Goal: Task Accomplishment & Management: Manage account settings

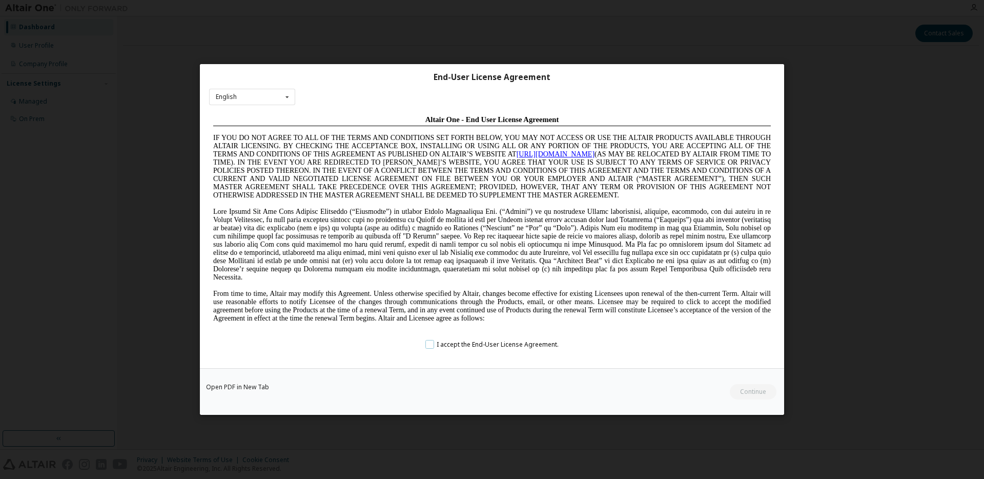
click at [432, 422] on label "I accept the End-User License Agreement." at bounding box center [282, 430] width 557 height 16
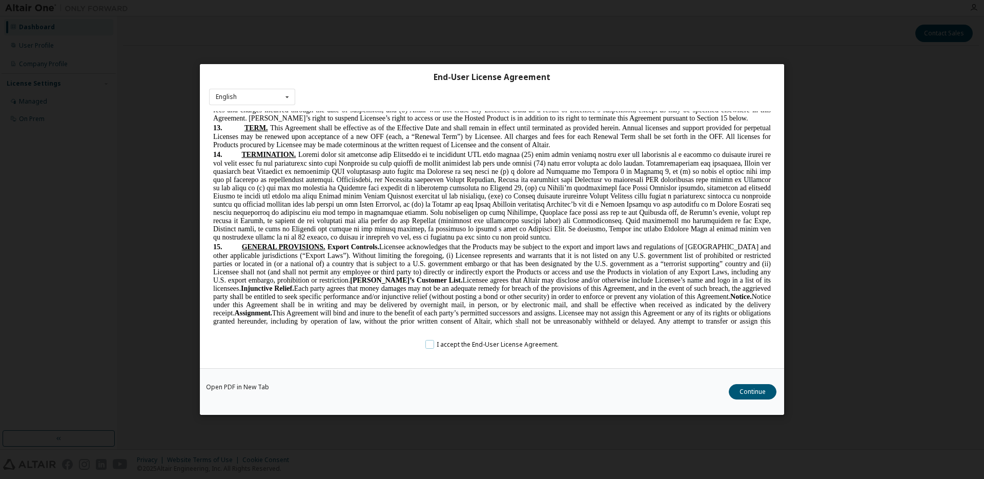
scroll to position [2593, 0]
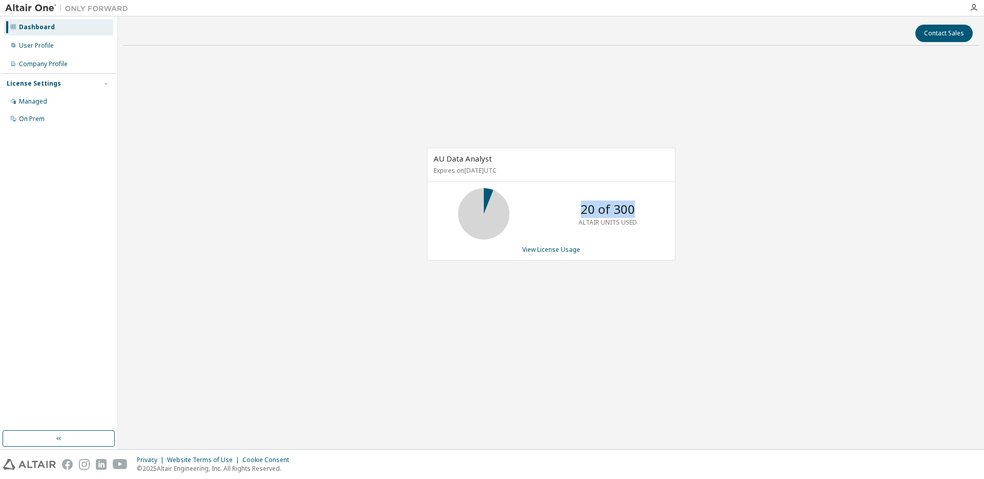
drag, startPoint x: 579, startPoint y: 213, endPoint x: 644, endPoint y: 210, distance: 64.6
click at [644, 210] on div "20 of 300 ALTAIR UNITS USED" at bounding box center [608, 213] width 82 height 51
click at [624, 224] on p "ALTAIR UNITS USED" at bounding box center [607, 222] width 58 height 9
drag, startPoint x: 444, startPoint y: 158, endPoint x: 522, endPoint y: 159, distance: 77.9
click at [522, 159] on div "AU Data Analyst Expires on January 20, 2026 UTC" at bounding box center [550, 164] width 247 height 33
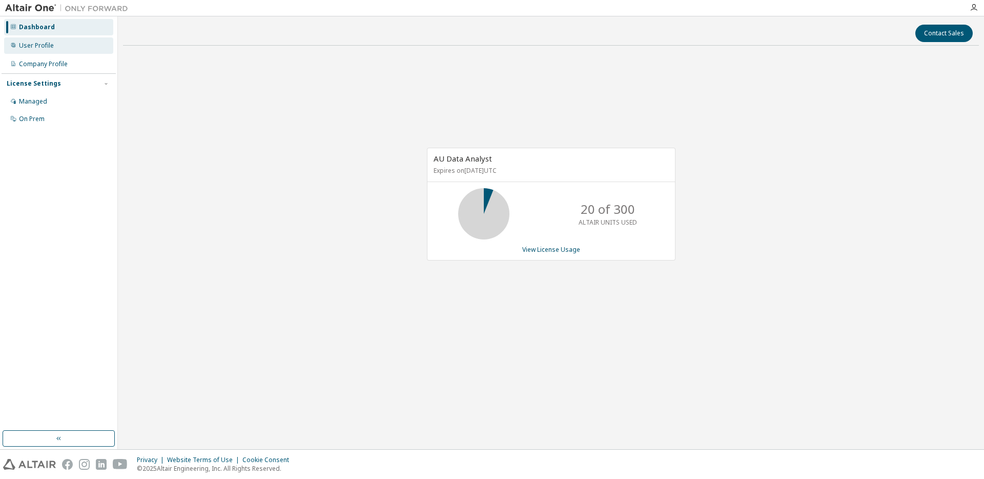
click at [44, 49] on div "User Profile" at bounding box center [36, 46] width 35 height 8
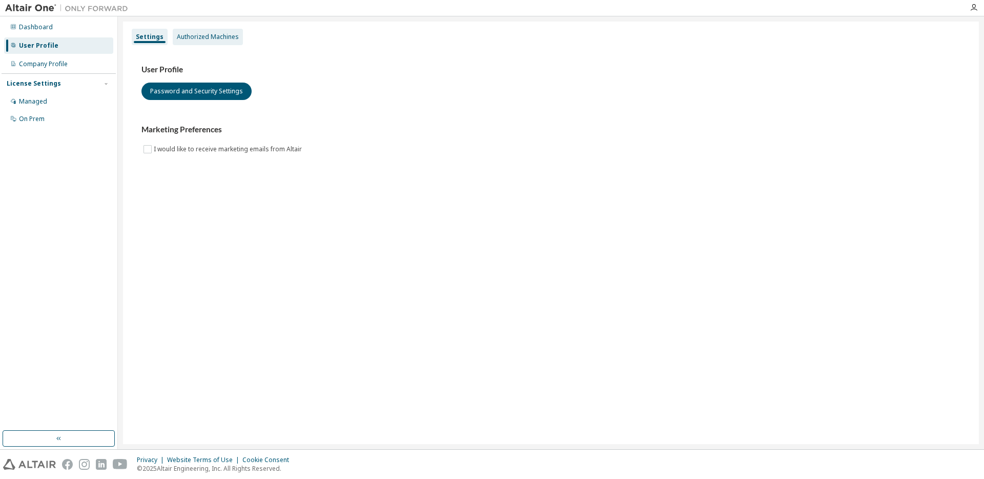
click at [179, 34] on div "Authorized Machines" at bounding box center [208, 37] width 62 height 8
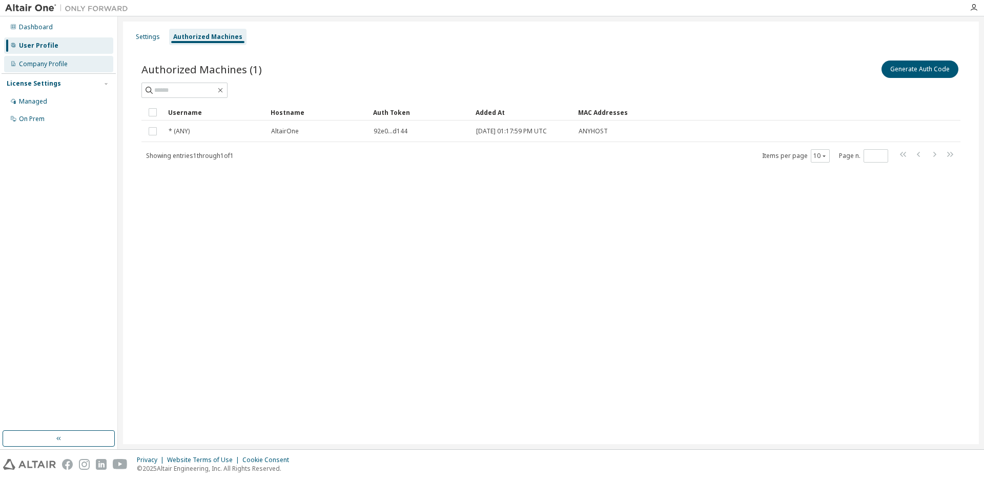
click at [54, 69] on div "Company Profile" at bounding box center [58, 64] width 109 height 16
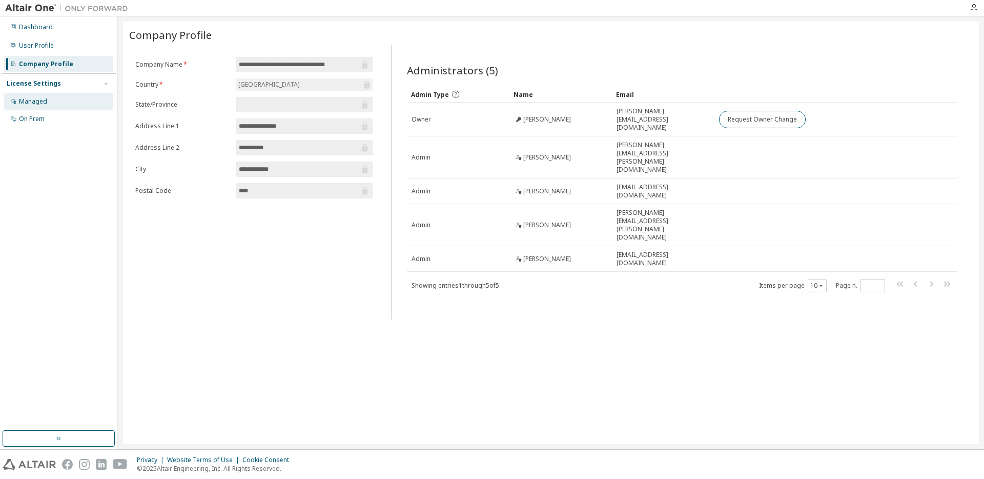
click at [50, 100] on div "Managed" at bounding box center [58, 101] width 109 height 16
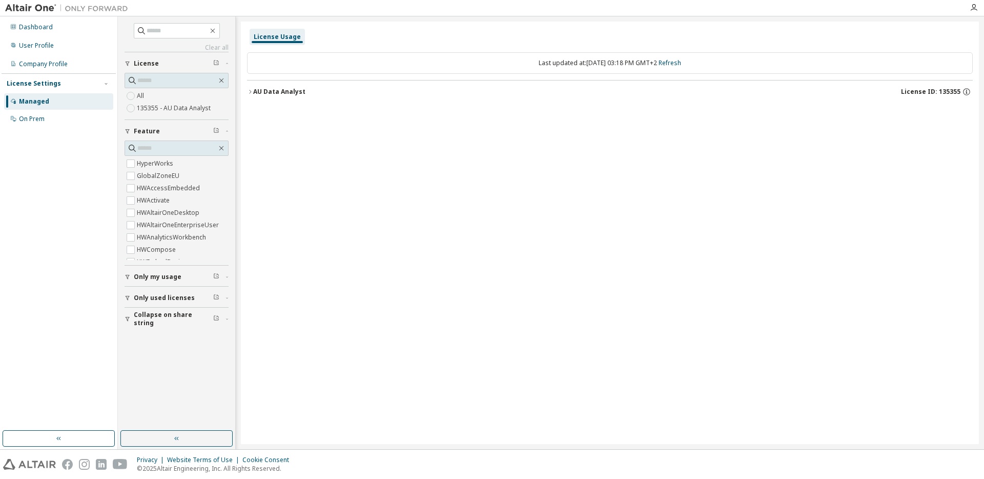
click at [252, 91] on icon "button" at bounding box center [250, 92] width 6 height 6
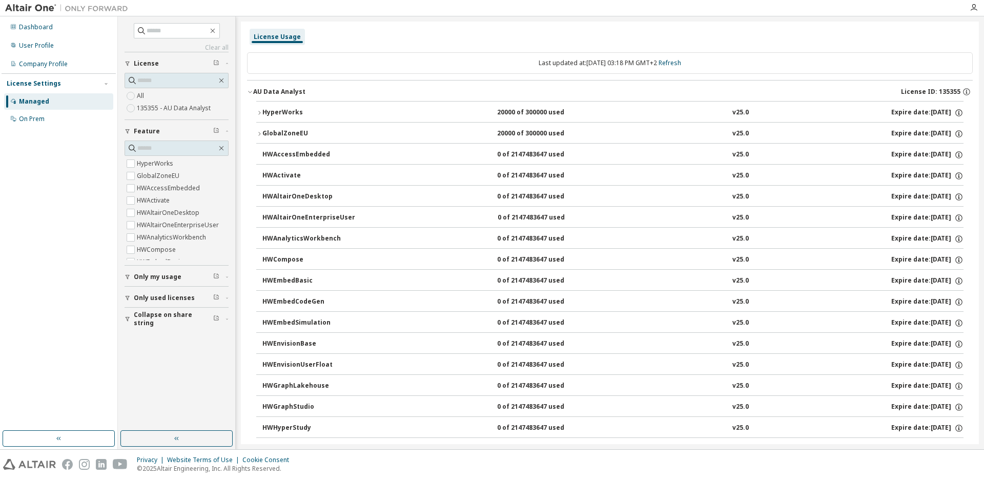
click at [253, 92] on icon "button" at bounding box center [250, 92] width 6 height 6
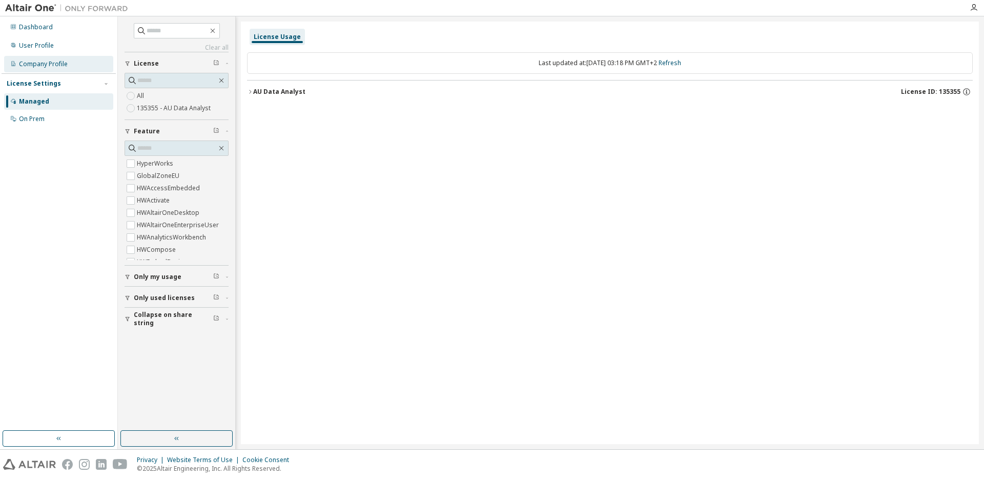
click at [43, 64] on div "Company Profile" at bounding box center [43, 64] width 49 height 8
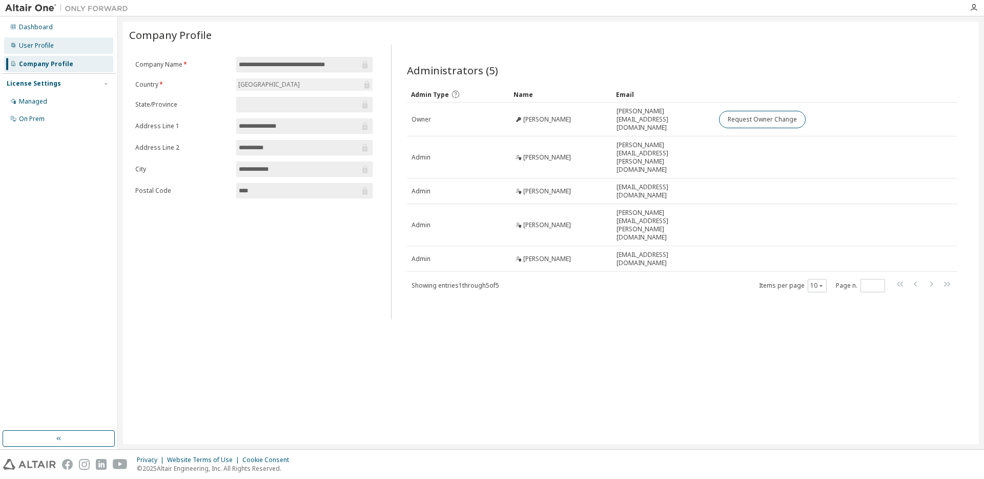
click at [63, 48] on div "User Profile" at bounding box center [58, 45] width 109 height 16
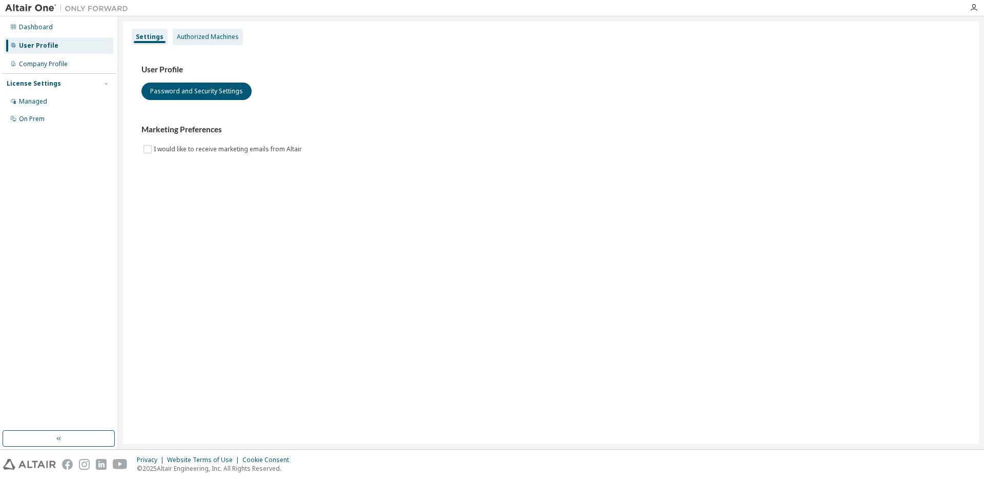
click at [198, 35] on div "Authorized Machines" at bounding box center [208, 37] width 62 height 8
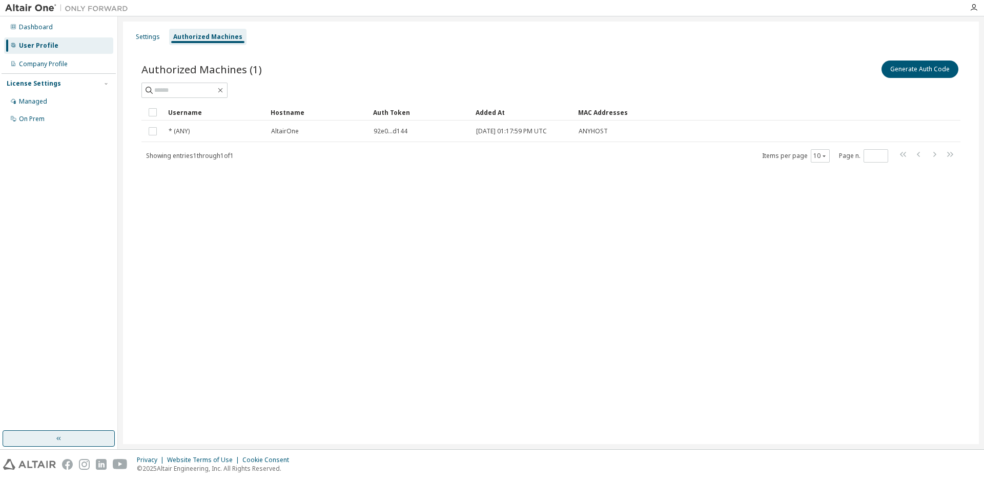
click at [67, 437] on button "button" at bounding box center [59, 438] width 112 height 16
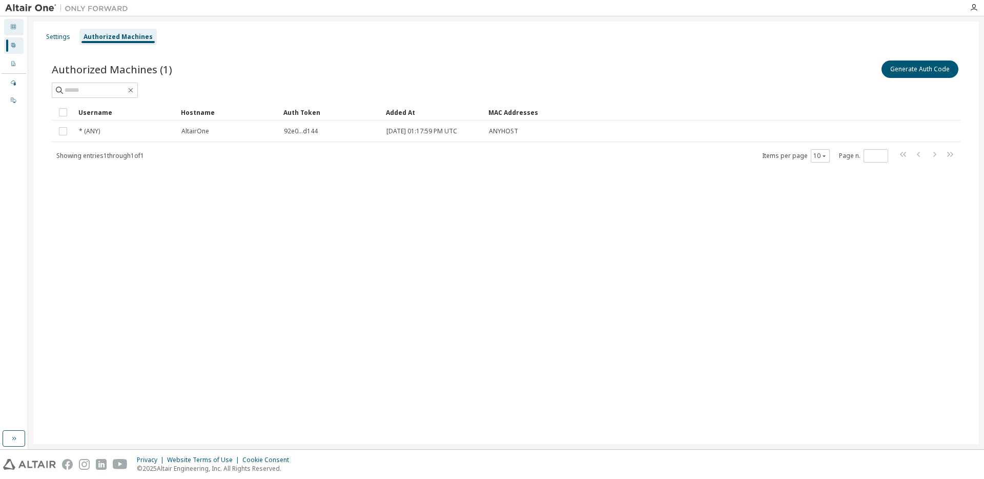
click at [15, 24] on icon at bounding box center [13, 27] width 6 height 6
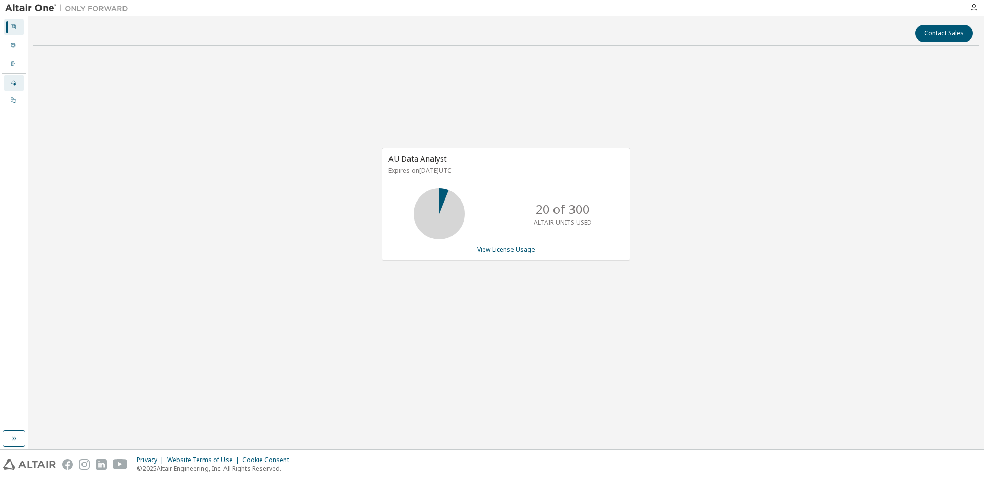
click at [14, 80] on icon at bounding box center [13, 82] width 6 height 6
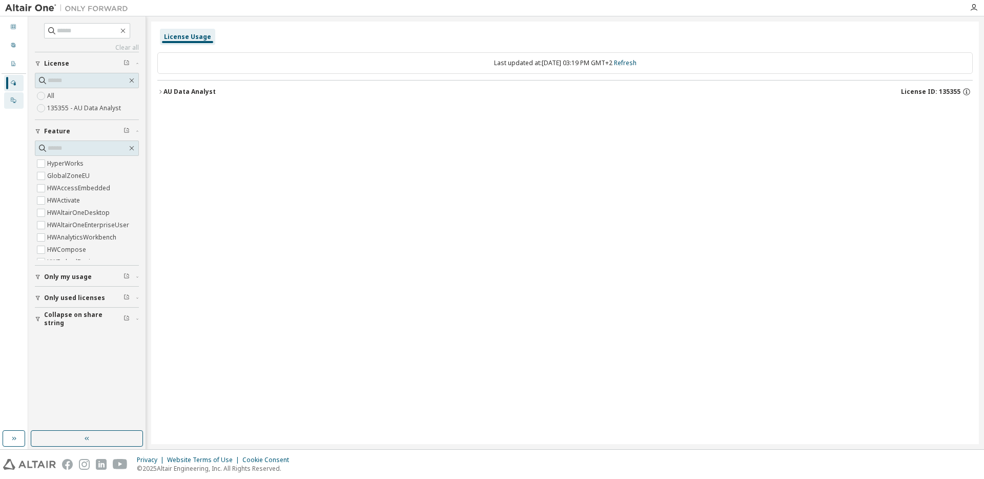
click at [14, 99] on icon at bounding box center [13, 100] width 6 height 6
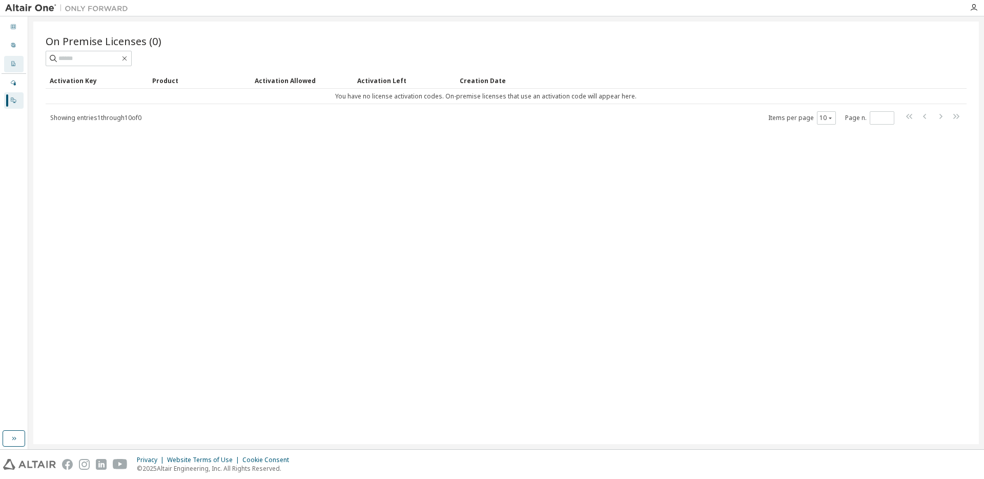
click at [12, 65] on icon at bounding box center [13, 63] width 6 height 6
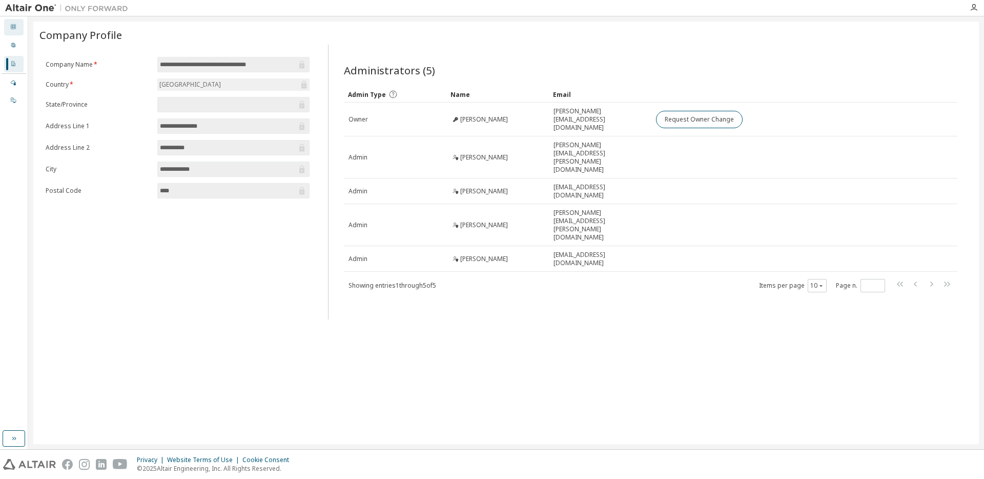
click at [16, 33] on div "Dashboard" at bounding box center [13, 27] width 19 height 16
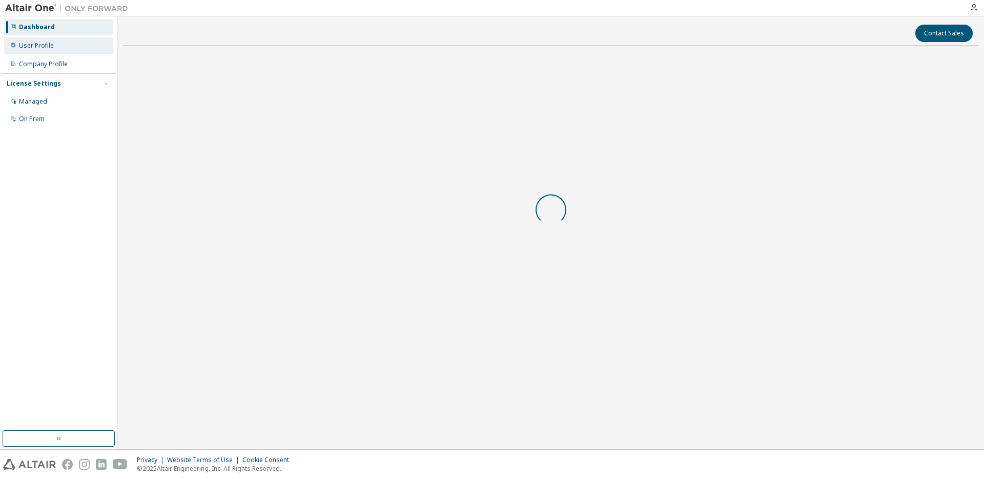
click at [45, 49] on div "User Profile" at bounding box center [36, 46] width 35 height 8
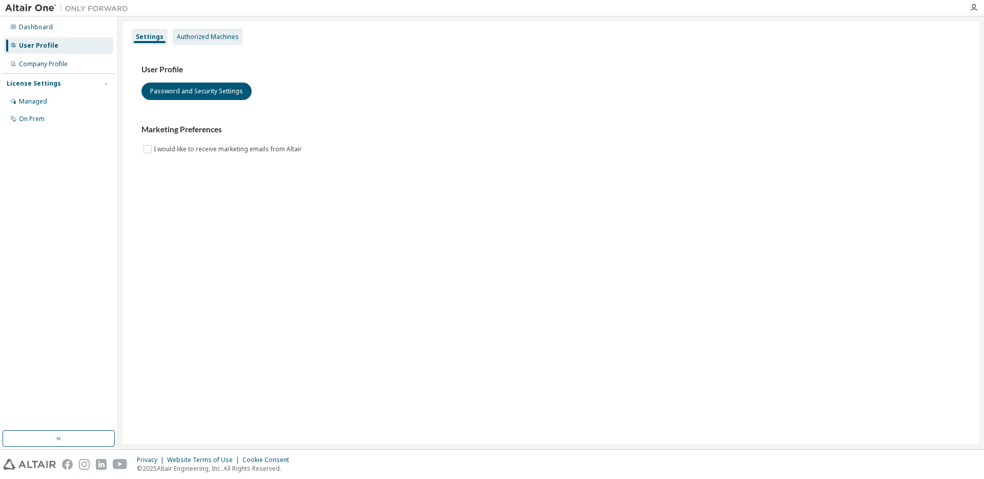
click at [204, 33] on div "Authorized Machines" at bounding box center [208, 37] width 62 height 8
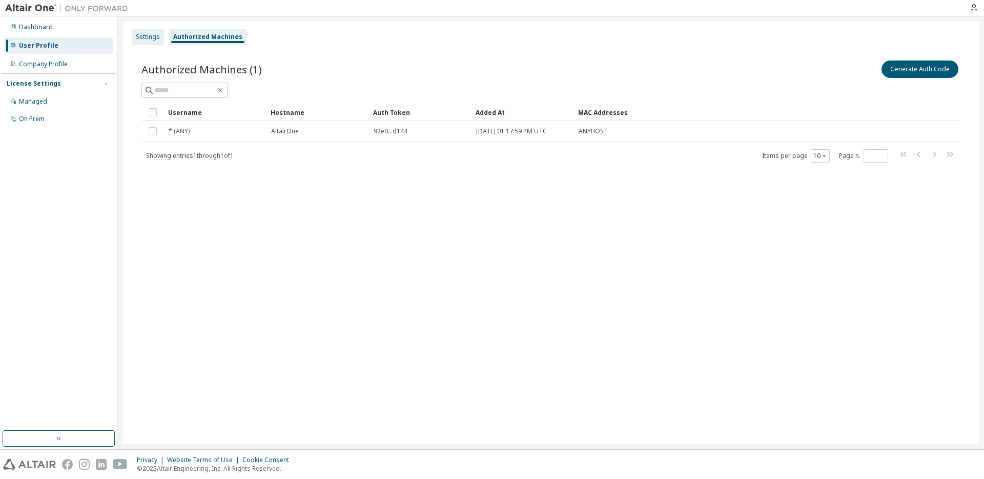
click at [149, 38] on div "Settings" at bounding box center [148, 37] width 24 height 8
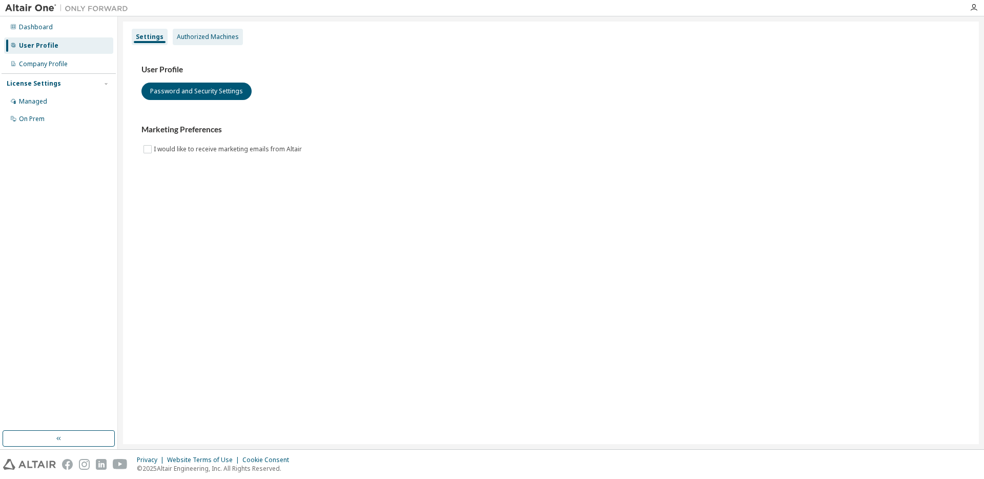
click at [202, 31] on div "Authorized Machines" at bounding box center [208, 37] width 70 height 16
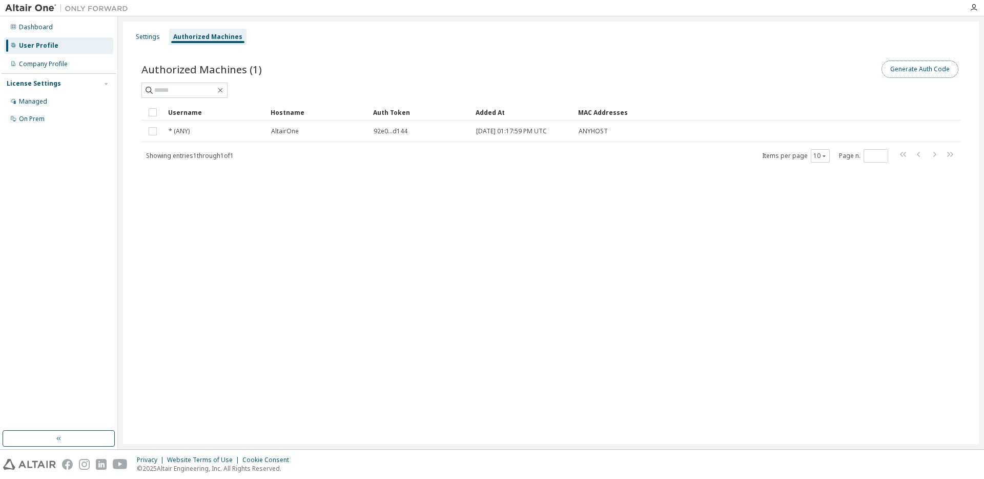
click at [921, 70] on button "Generate Auth Code" at bounding box center [919, 68] width 77 height 17
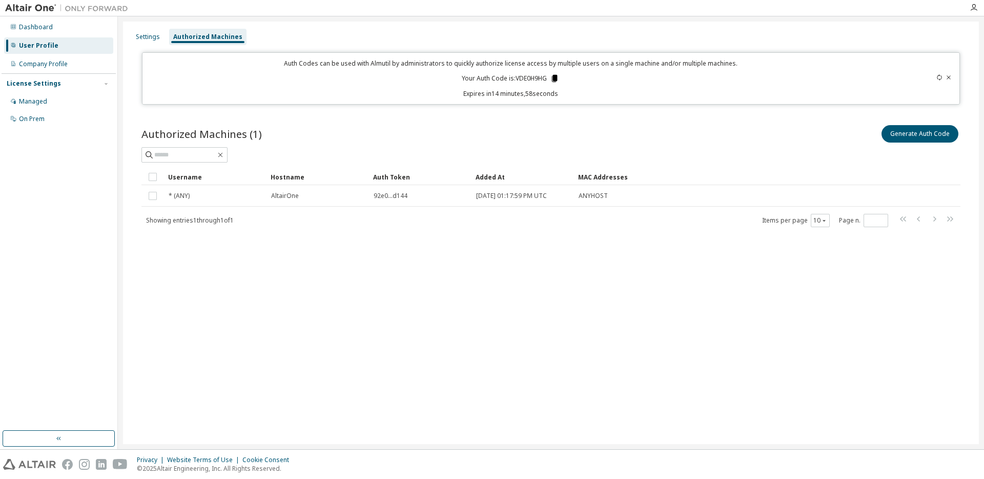
click at [554, 80] on icon at bounding box center [555, 78] width 6 height 7
click at [39, 65] on div "Company Profile" at bounding box center [43, 64] width 49 height 8
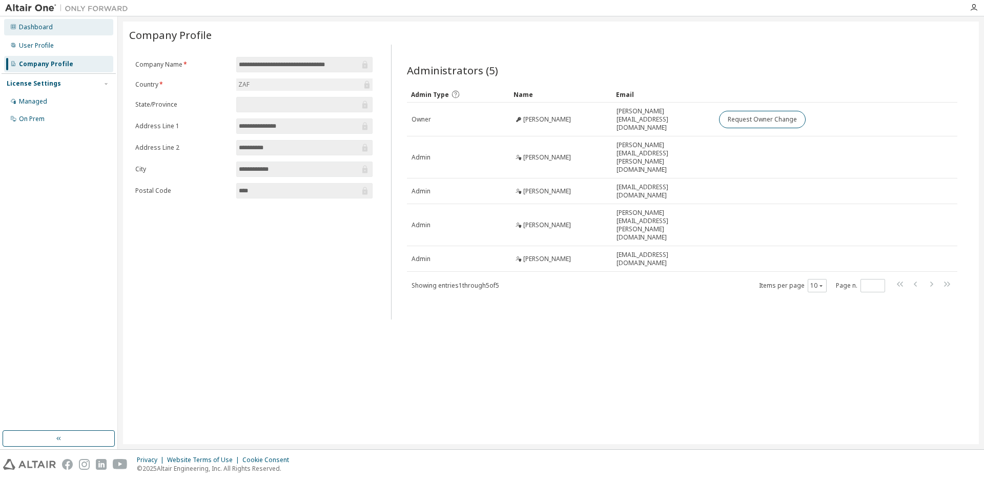
click at [46, 27] on div "Dashboard" at bounding box center [36, 27] width 34 height 8
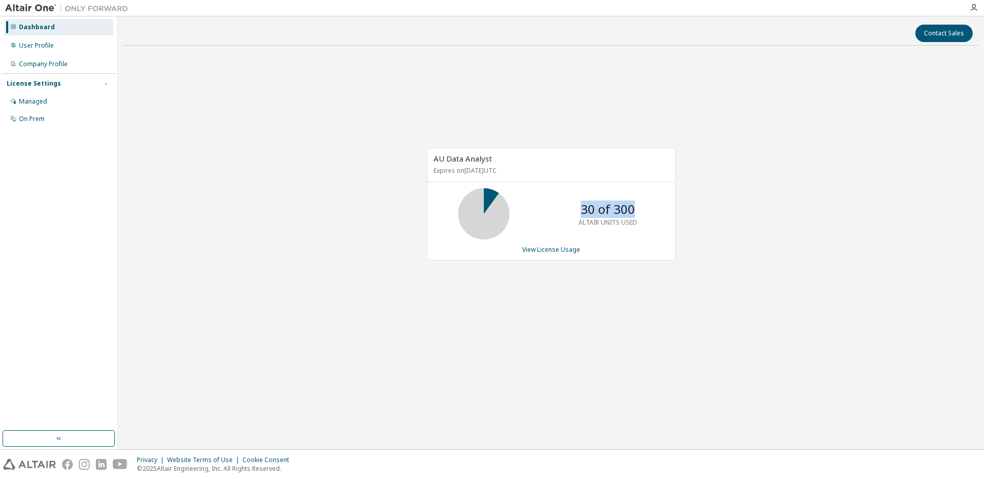
drag, startPoint x: 584, startPoint y: 210, endPoint x: 653, endPoint y: 207, distance: 69.2
click at [653, 207] on div "30 of 300 ALTAIR UNITS USED" at bounding box center [550, 213] width 247 height 51
click at [747, 215] on div "AU Data Analyst Expires on January 20, 2026 UTC 30 of 300 ALTAIR UNITS USED Vie…" at bounding box center [551, 209] width 856 height 311
click at [531, 250] on link "View License Usage" at bounding box center [551, 249] width 58 height 9
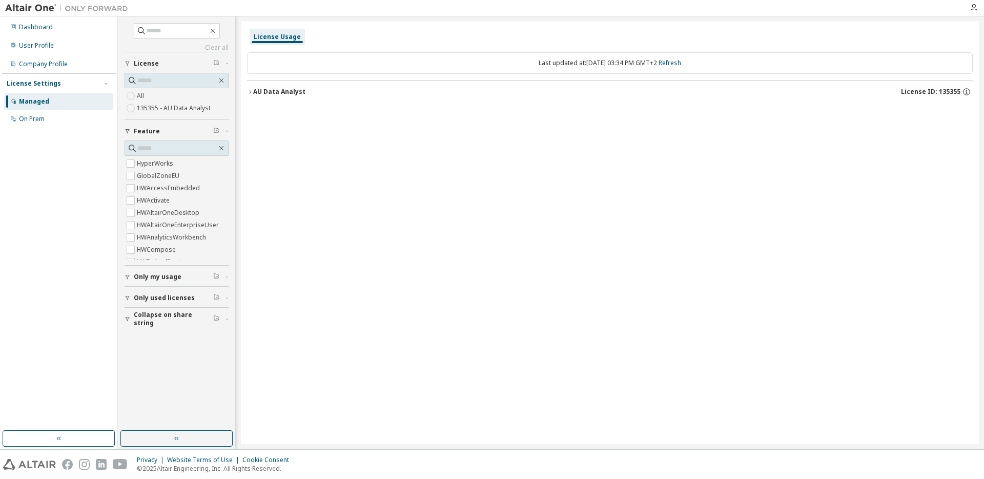
click at [251, 92] on icon "button" at bounding box center [250, 92] width 6 height 6
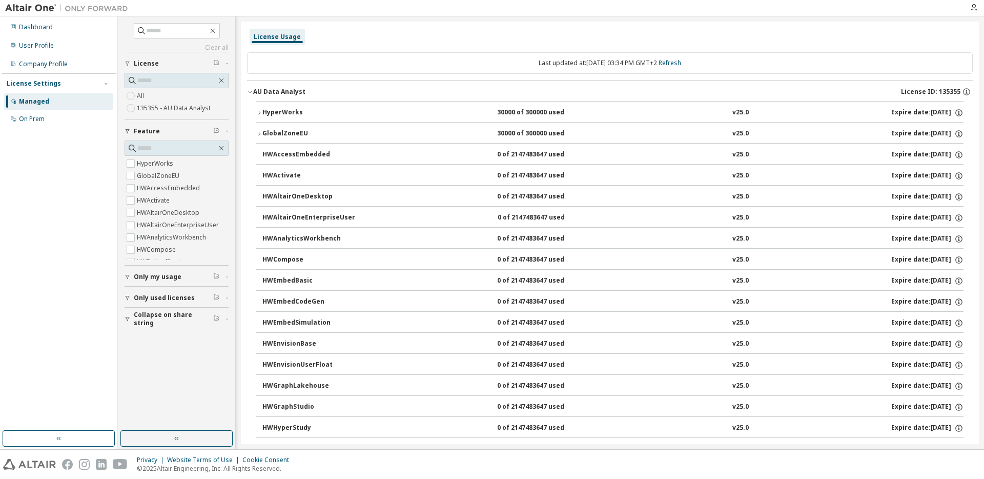
click at [251, 92] on icon "button" at bounding box center [250, 92] width 6 height 6
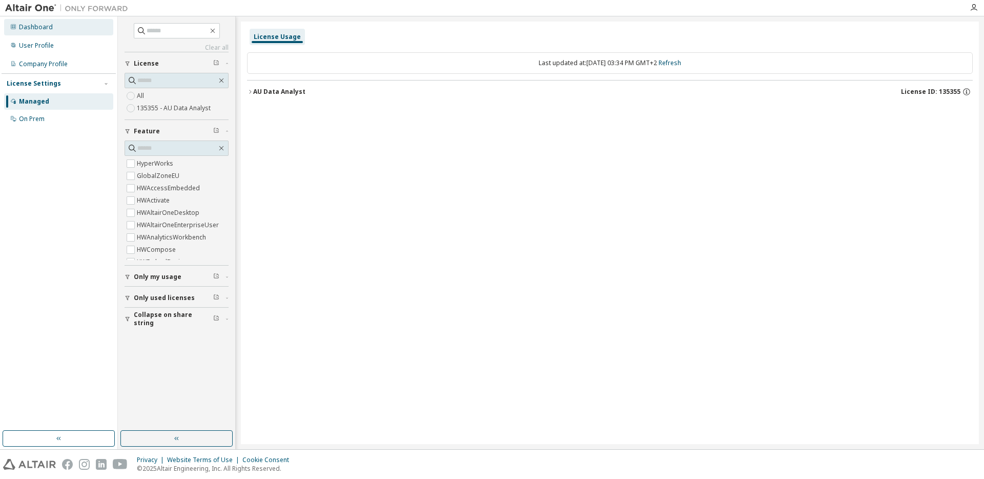
click at [28, 28] on div "Dashboard" at bounding box center [36, 27] width 34 height 8
